Goal: Information Seeking & Learning: Learn about a topic

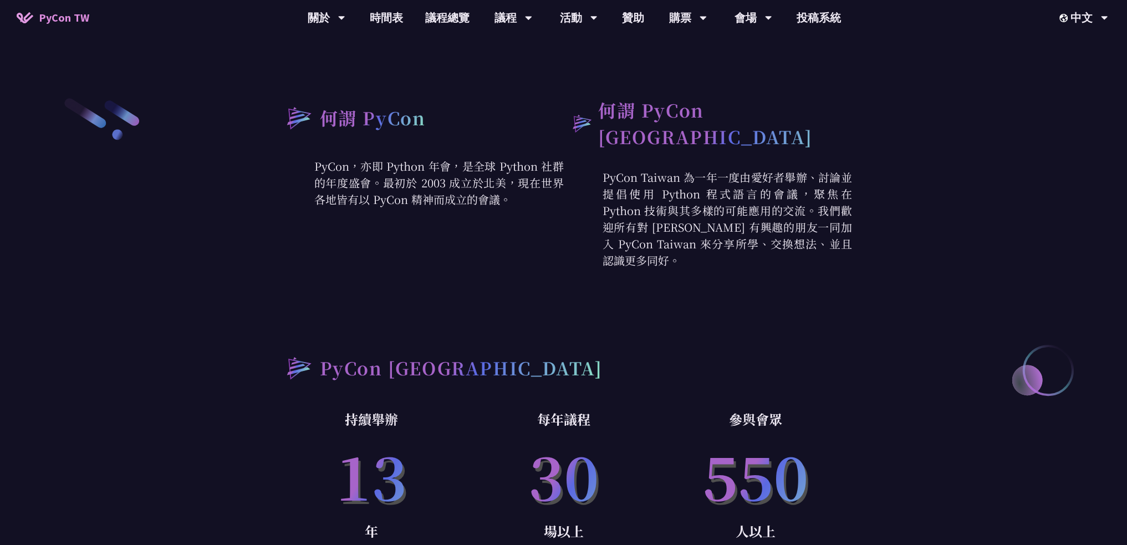
scroll to position [721, 0]
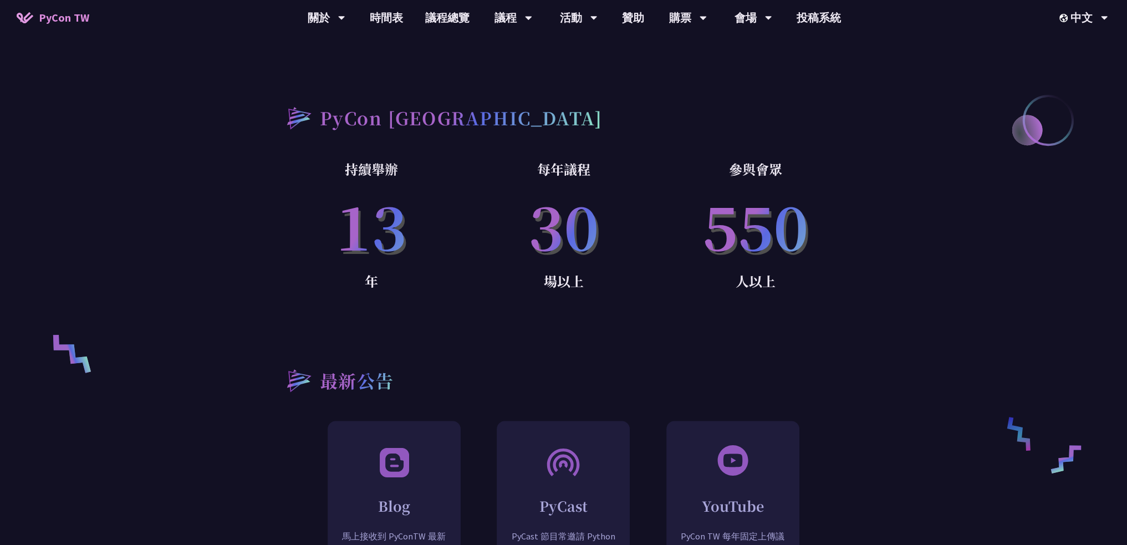
drag, startPoint x: 345, startPoint y: 204, endPoint x: 91, endPoint y: 178, distance: 255.3
click at [764, 204] on p "550" at bounding box center [756, 225] width 192 height 90
drag, startPoint x: 723, startPoint y: 210, endPoint x: 831, endPoint y: 228, distance: 109.7
click at [831, 228] on p "550" at bounding box center [756, 225] width 192 height 90
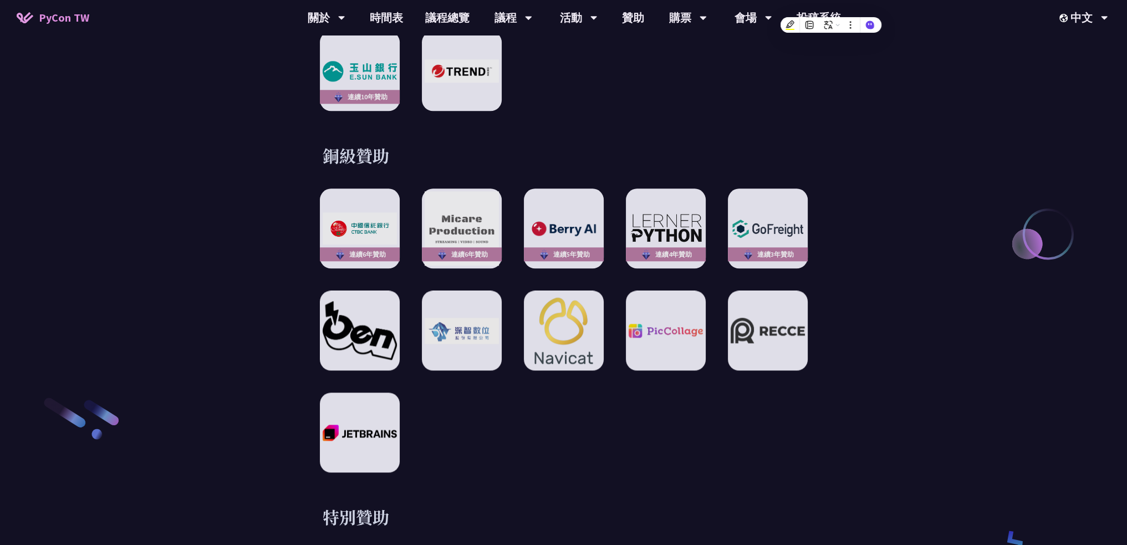
scroll to position [1608, 0]
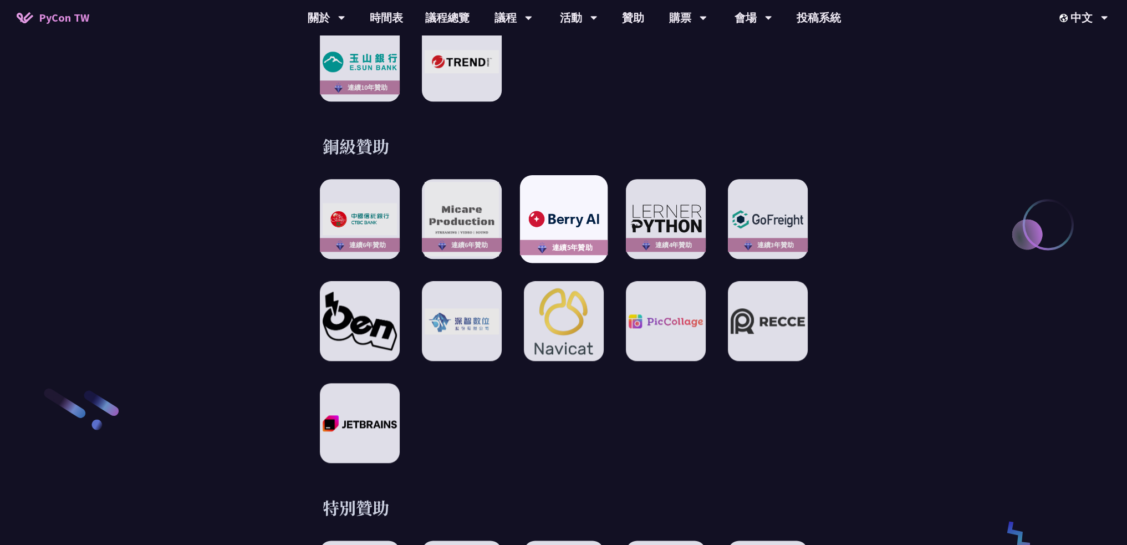
click at [588, 213] on img at bounding box center [564, 219] width 82 height 23
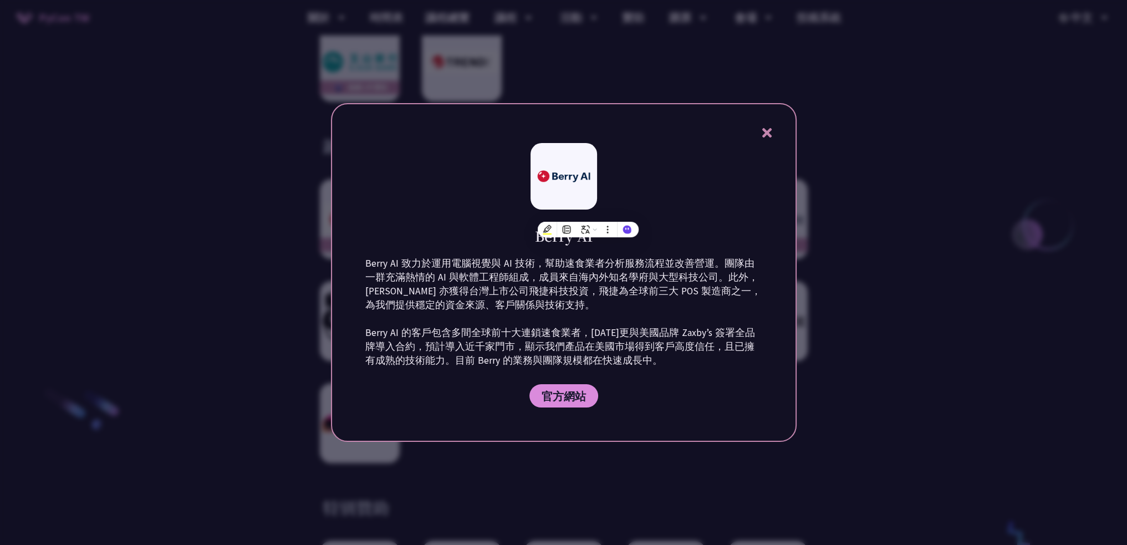
click at [898, 429] on div at bounding box center [563, 272] width 1127 height 545
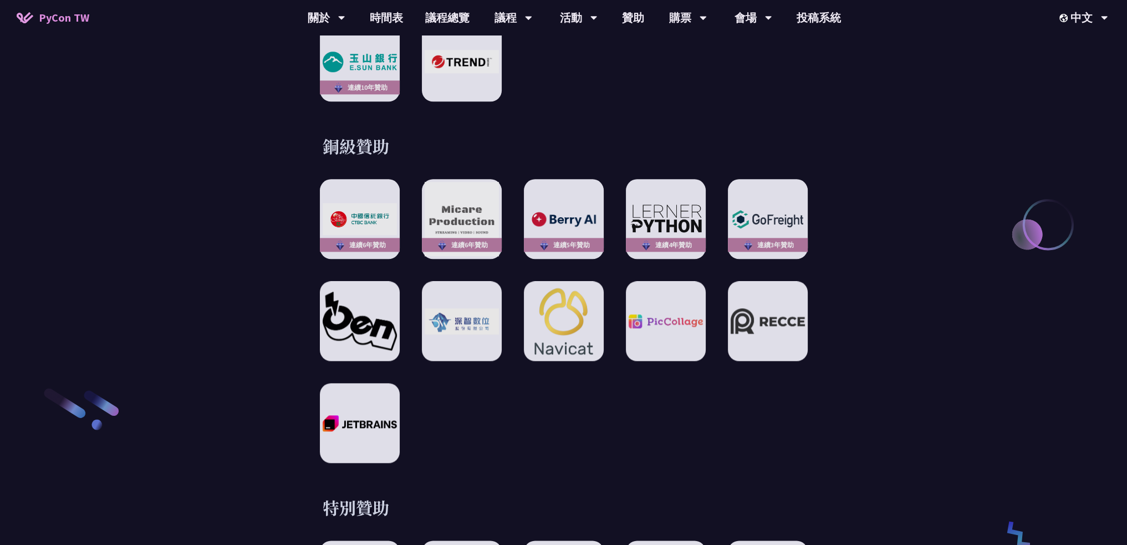
click at [502, 459] on div "贊助夥伴 白金級贊助 銀級贊助 連續[DATE]贊助 銅級贊助 連續6年贊助 連續6年贊助 連續5年贊助 連續4年贊助 連續3年贊助 特別贊助 連續5年贊助 …" at bounding box center [564, 165] width 577 height 909
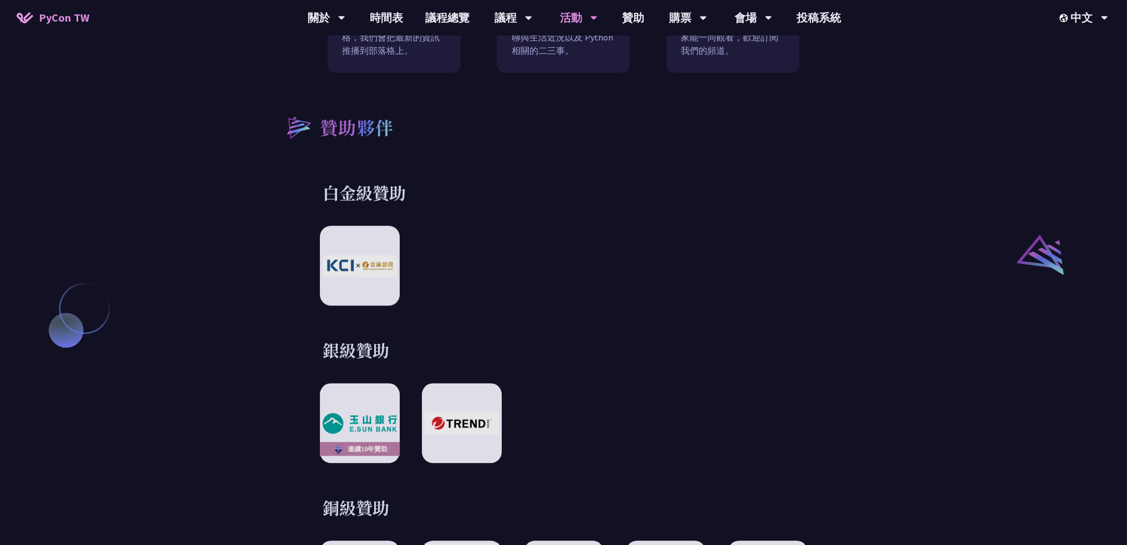
scroll to position [1046, 0]
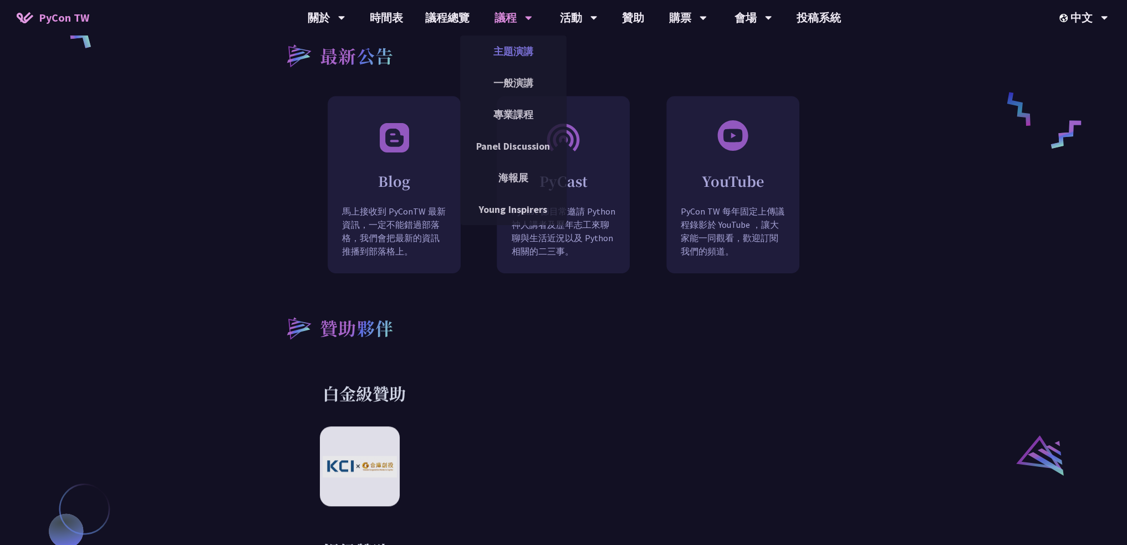
click at [512, 46] on link "主題演講" at bounding box center [513, 51] width 106 height 26
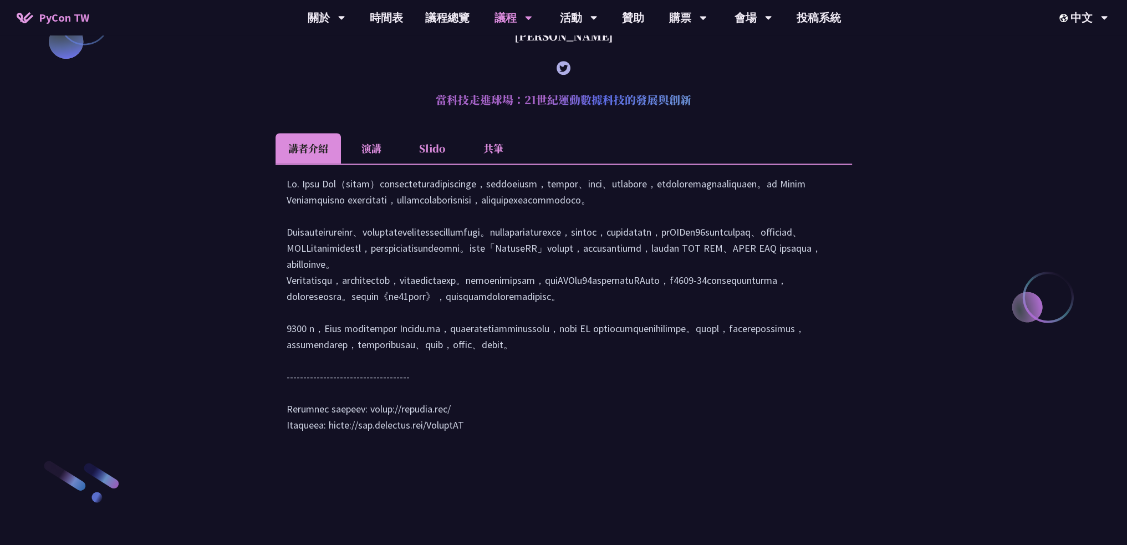
scroll to position [1442, 0]
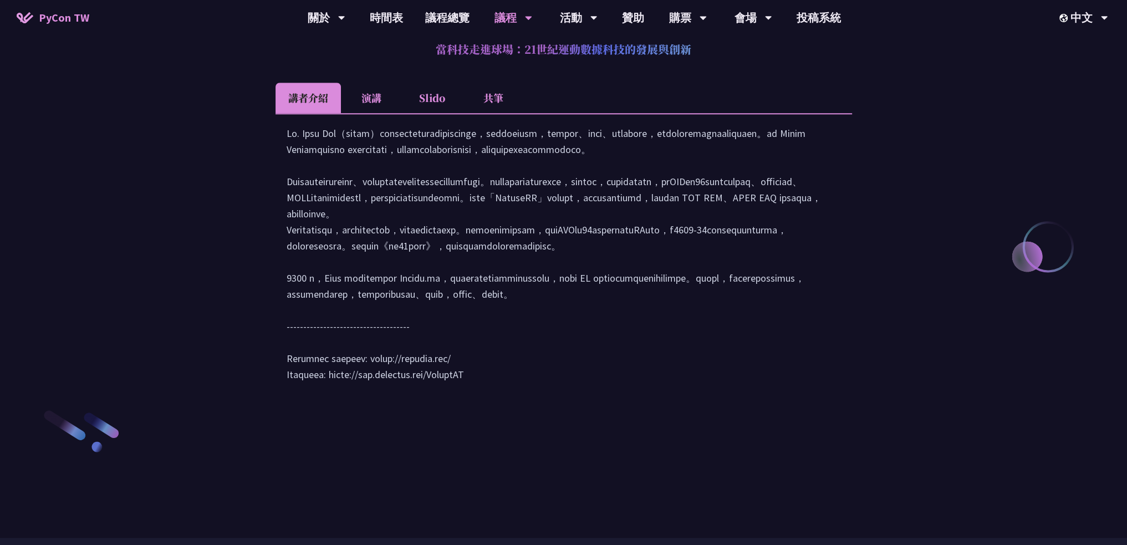
click at [385, 349] on div at bounding box center [564, 259] width 555 height 268
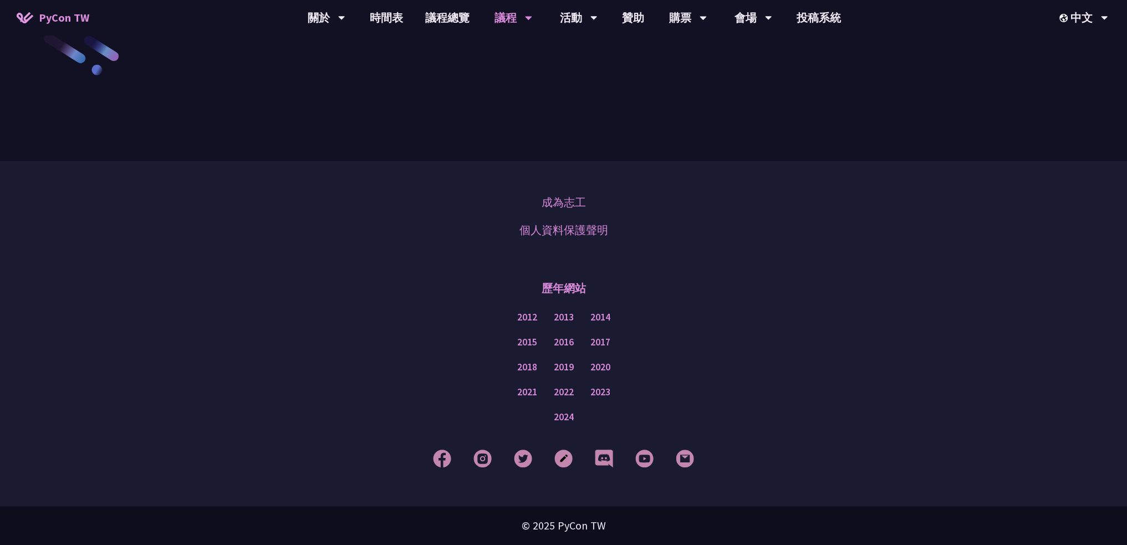
scroll to position [1930, 0]
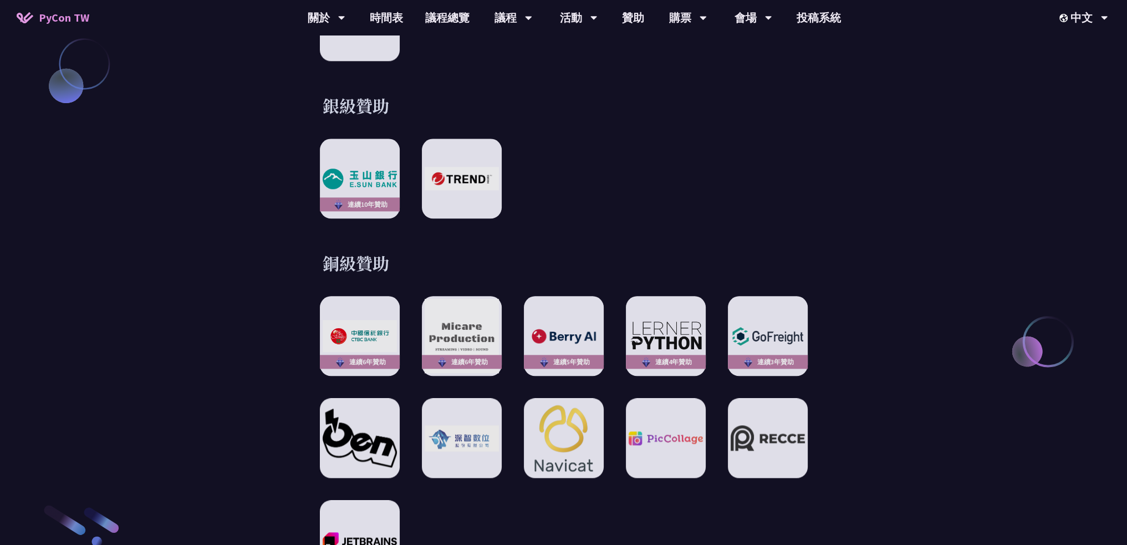
scroll to position [1497, 0]
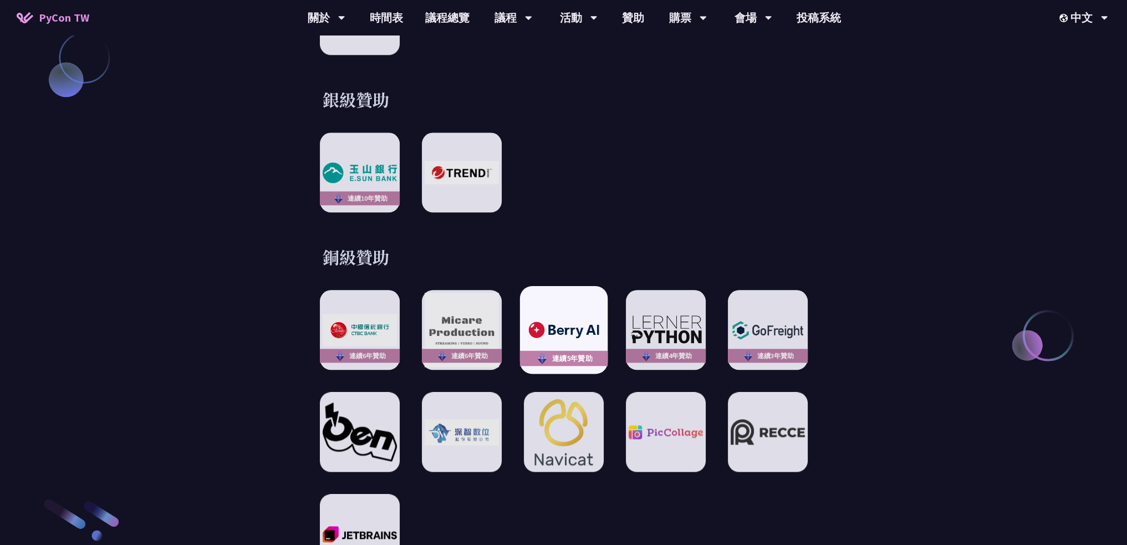
click at [568, 319] on img at bounding box center [564, 330] width 82 height 23
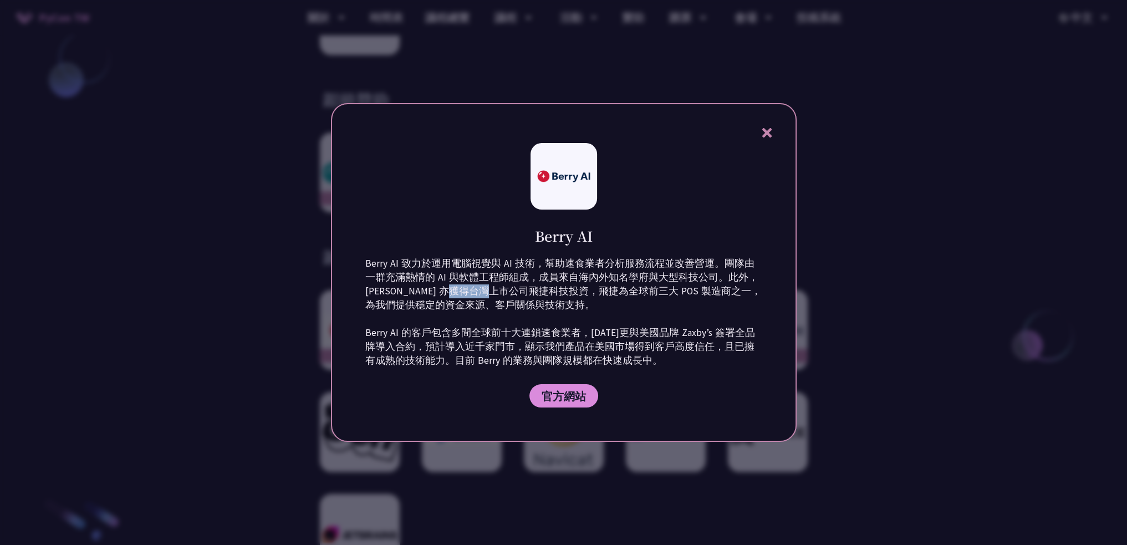
drag, startPoint x: 442, startPoint y: 294, endPoint x: 481, endPoint y: 293, distance: 38.9
click at [481, 293] on p "Berry AI 致力於運用電腦視覺與 AI 技術，幫助速食業者分析服務流程並改善營運。團隊由一群充滿熱情的 AI 與軟體工程師組成，成員來自海內外知名學府與…" at bounding box center [563, 312] width 397 height 111
click at [881, 313] on div at bounding box center [563, 272] width 1127 height 545
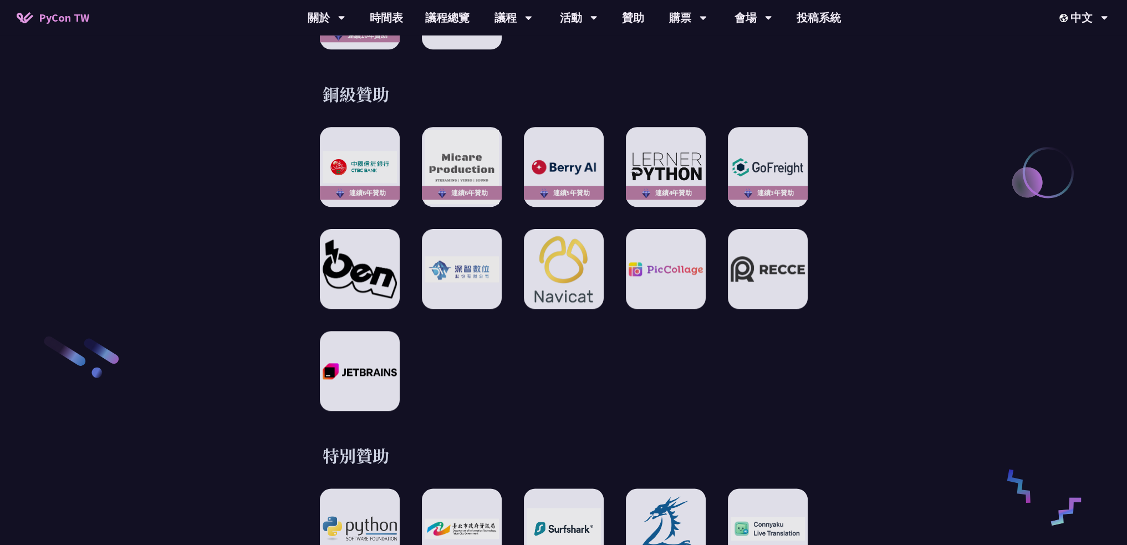
scroll to position [1664, 0]
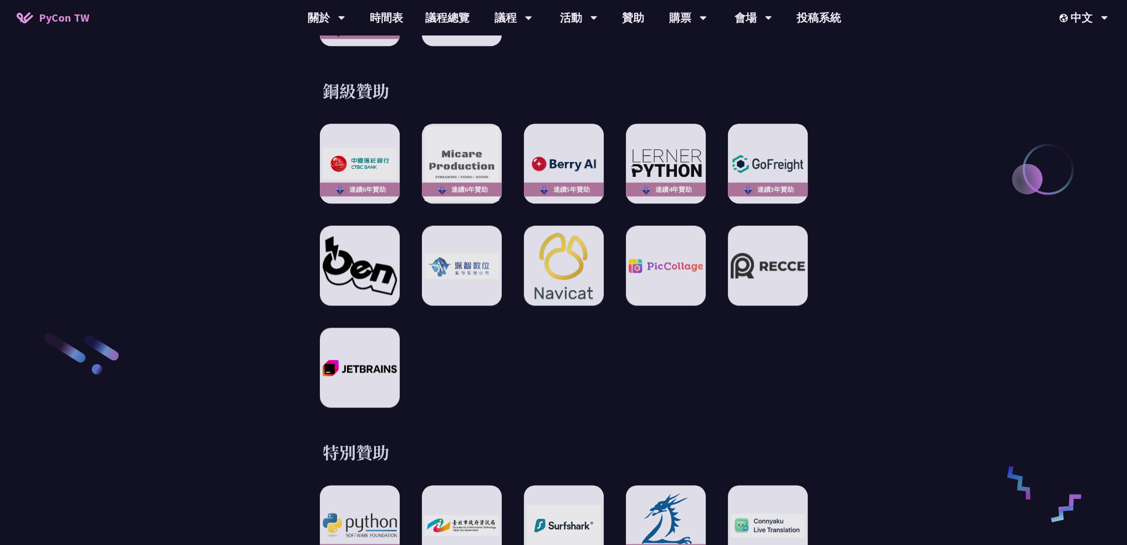
click at [488, 390] on div "連續6年贊助 連續6年贊助 連續5年贊助 連續4年贊助 連續3年贊助" at bounding box center [564, 266] width 488 height 284
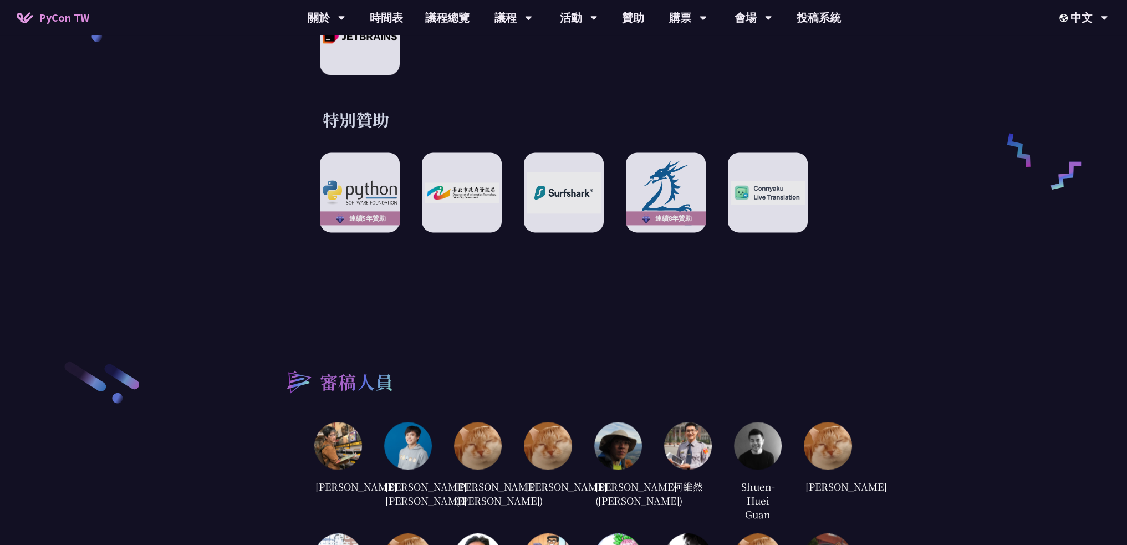
scroll to position [2274, 0]
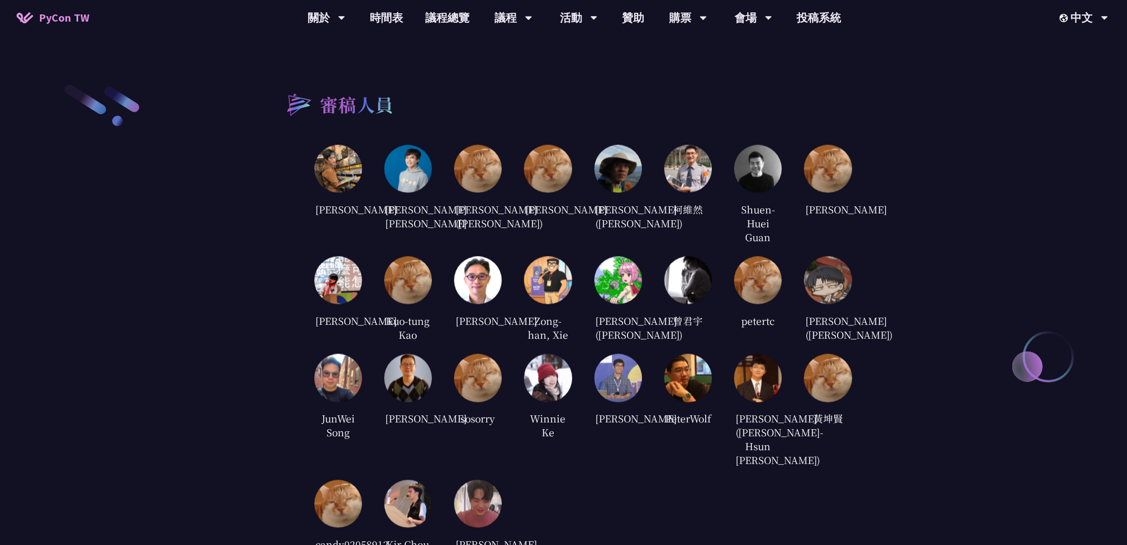
click at [541, 401] on img at bounding box center [548, 378] width 48 height 48
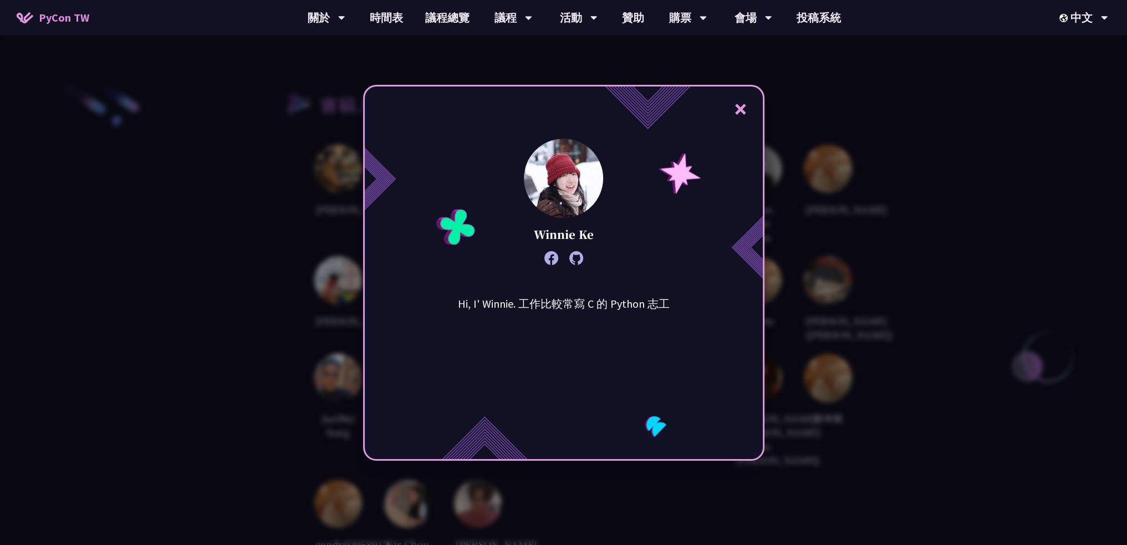
click at [988, 227] on div "× Winnie Ke Hi, I' Winnie. 工作比較常寫 C 的 Python 志工" at bounding box center [563, 272] width 1127 height 545
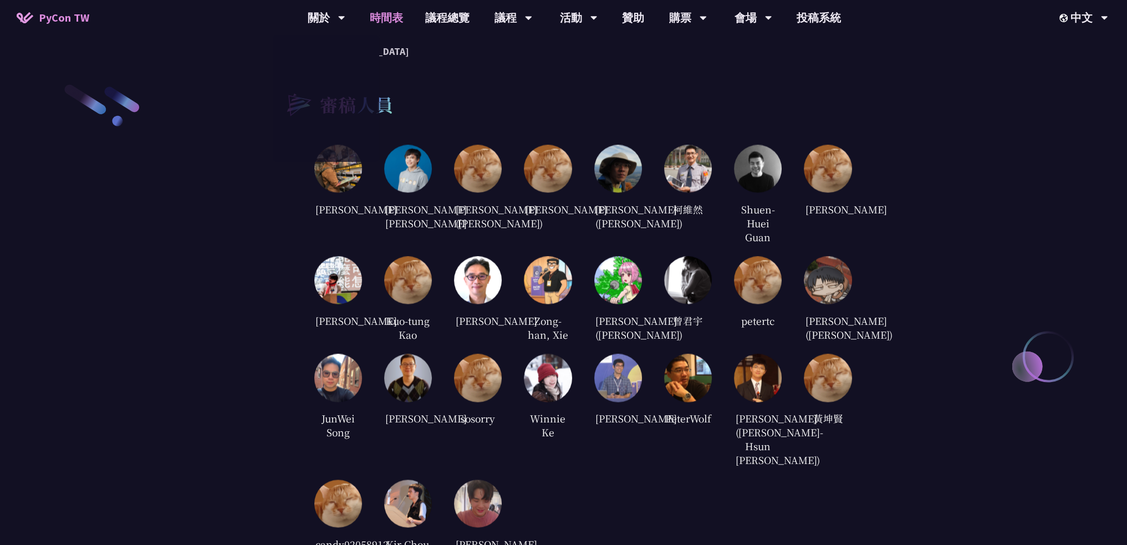
click at [388, 19] on link "時間表" at bounding box center [386, 17] width 55 height 35
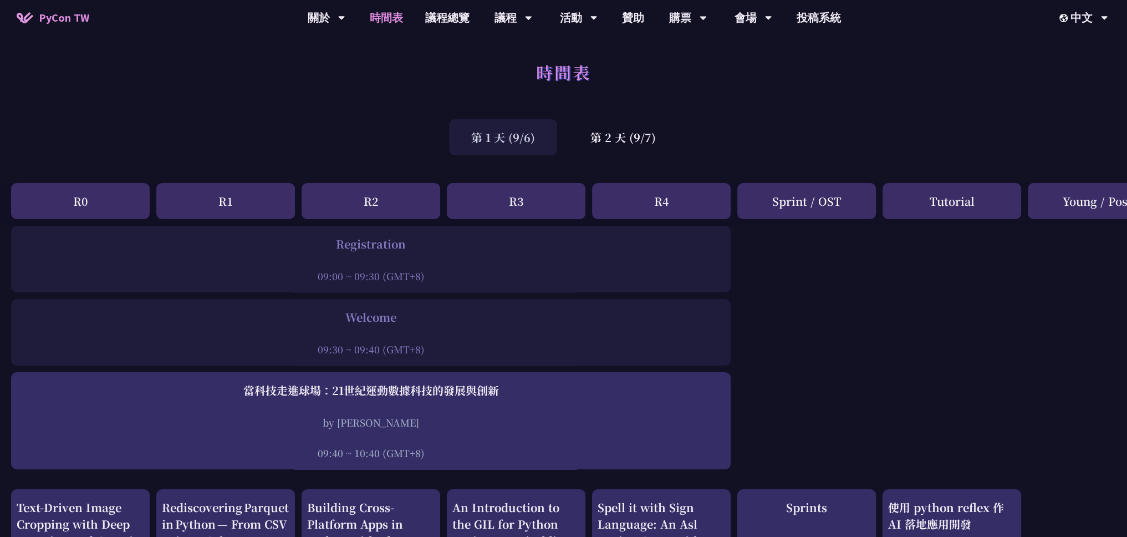
click at [516, 146] on div "第 1 天 (9/6)" at bounding box center [503, 137] width 108 height 36
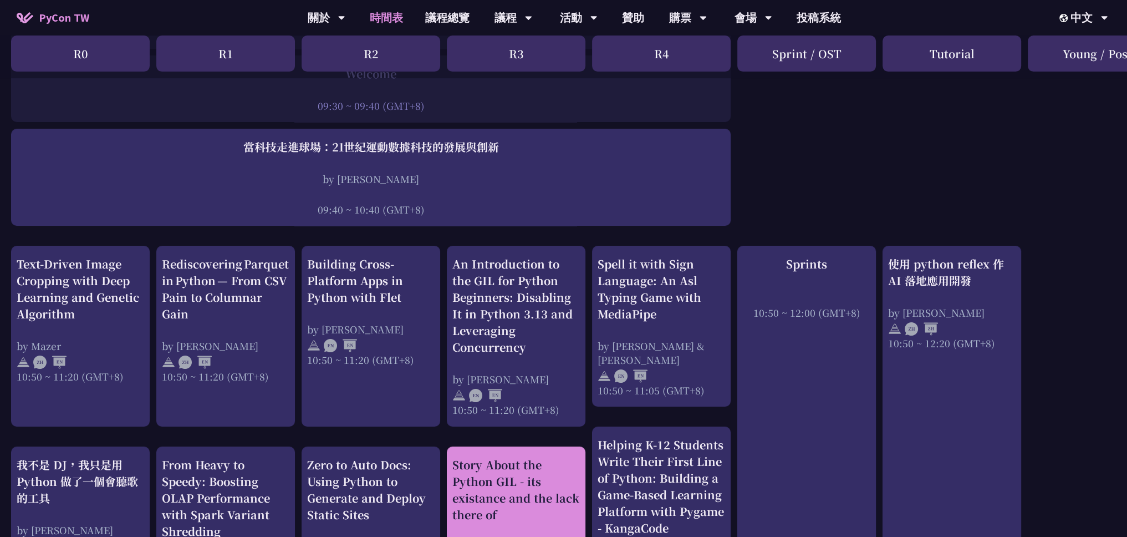
scroll to position [277, 0]
